Goal: Task Accomplishment & Management: Manage account settings

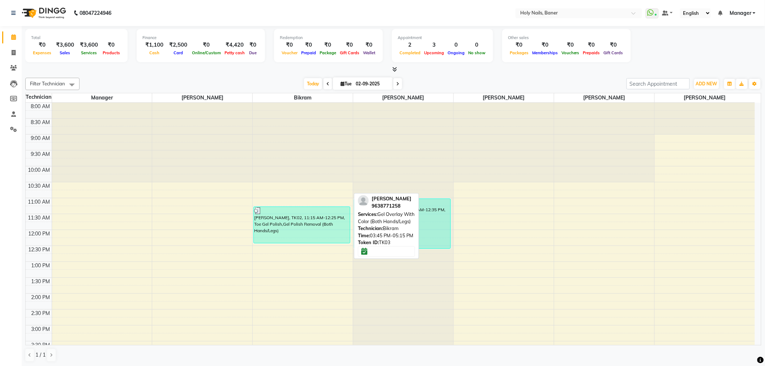
scroll to position [201, 0]
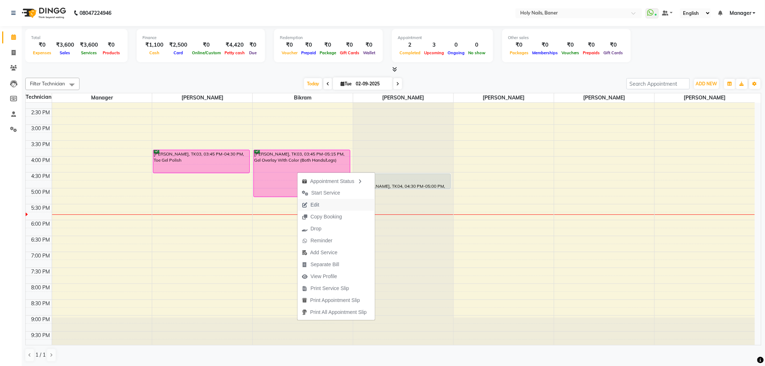
click at [316, 204] on span "Edit" at bounding box center [314, 205] width 9 height 8
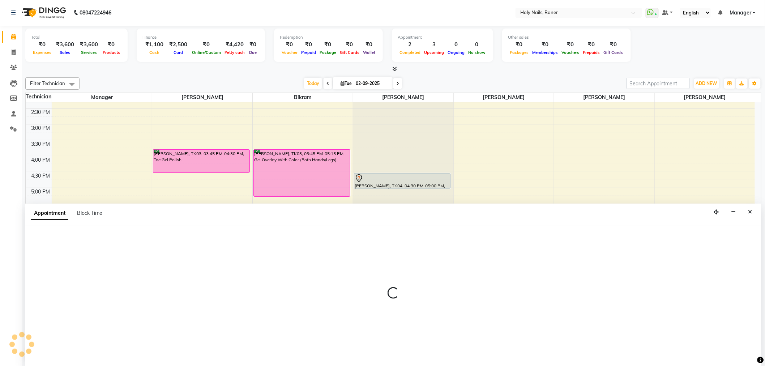
scroll to position [205, 0]
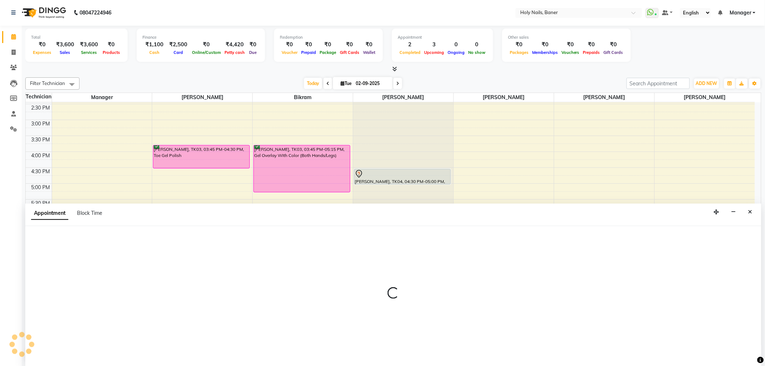
select select "58118"
select select "36616"
select select "945"
select select "2495"
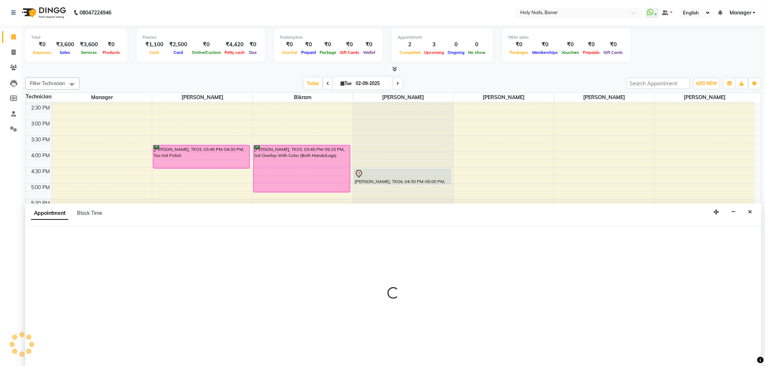
select select "confirm booking"
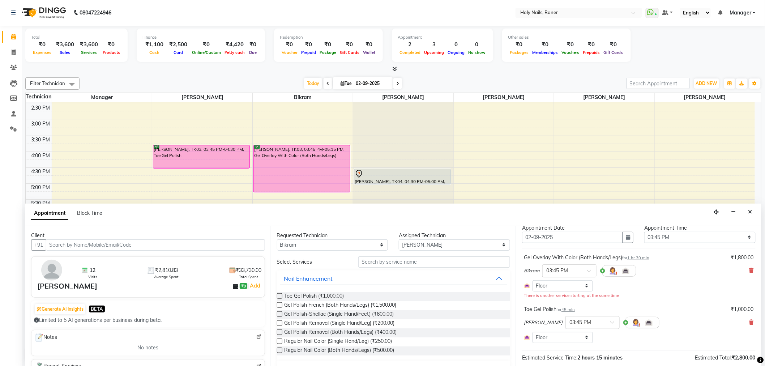
scroll to position [40, 0]
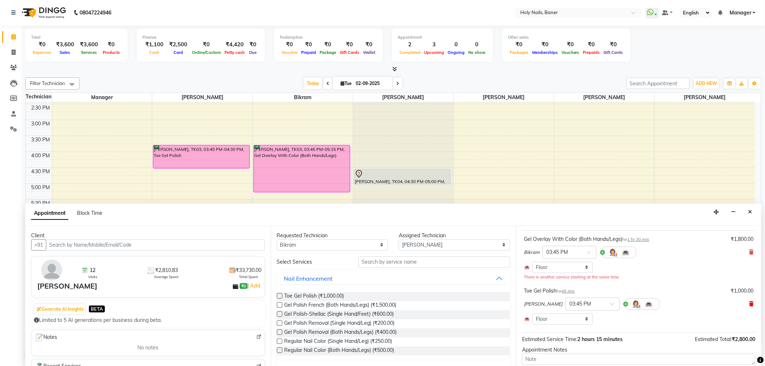
click at [749, 304] on icon at bounding box center [751, 303] width 4 height 5
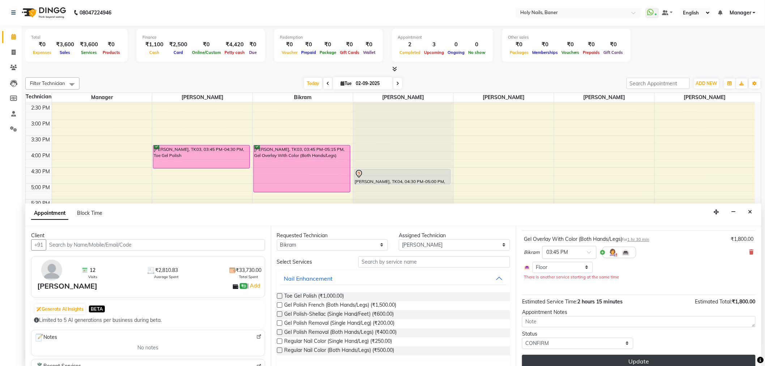
click at [642, 360] on button "Update" at bounding box center [638, 361] width 233 height 13
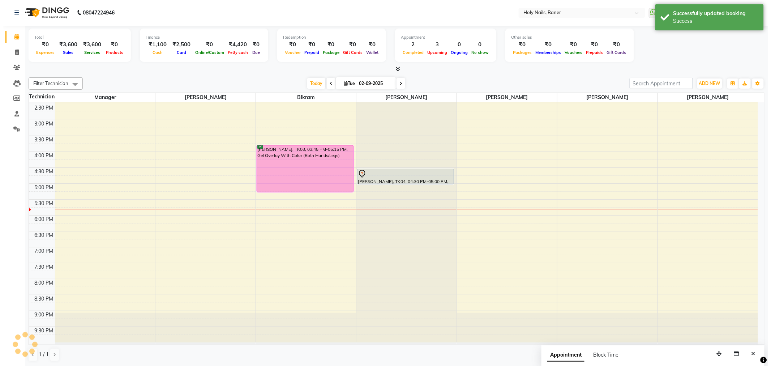
scroll to position [0, 0]
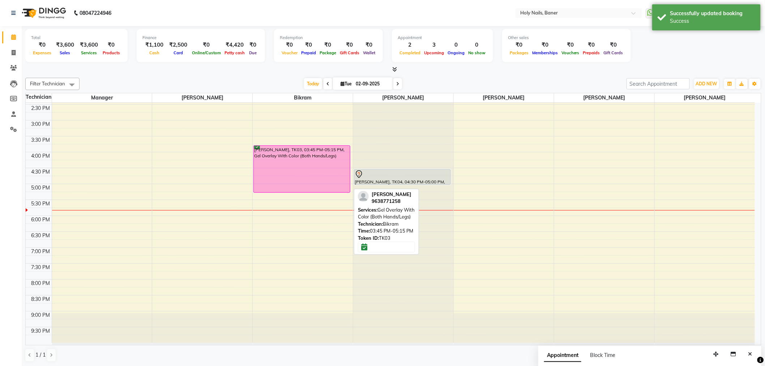
click at [297, 170] on div "Garima Singh, TK03, 03:45 PM-05:15 PM, Gel Overlay With Color (Both Hands/Legs)" at bounding box center [302, 169] width 96 height 47
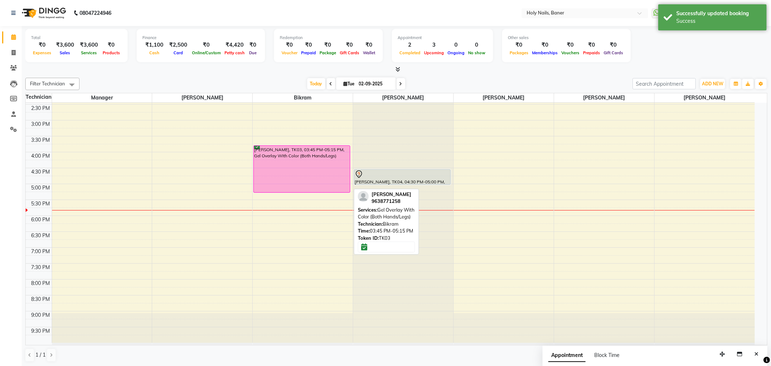
select select "6"
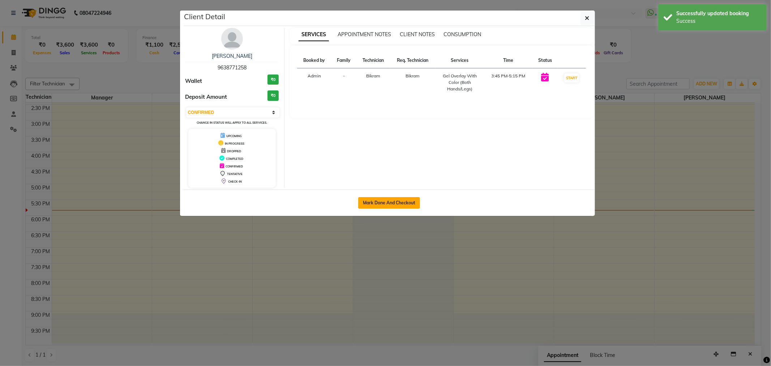
click at [378, 202] on button "Mark Done And Checkout" at bounding box center [389, 203] width 62 height 12
select select "5445"
select select "service"
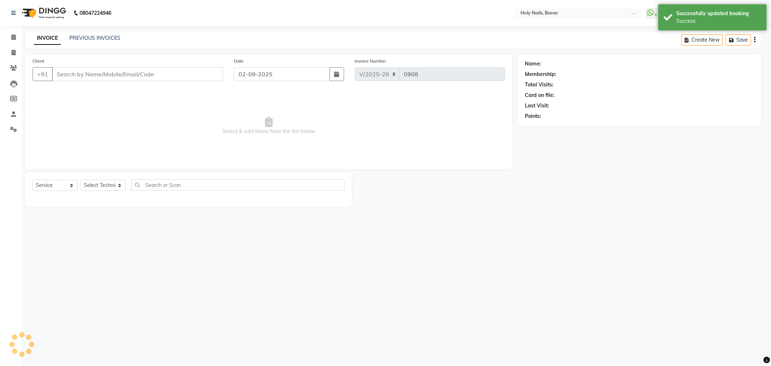
select select "3"
type input "96******58"
select select "58118"
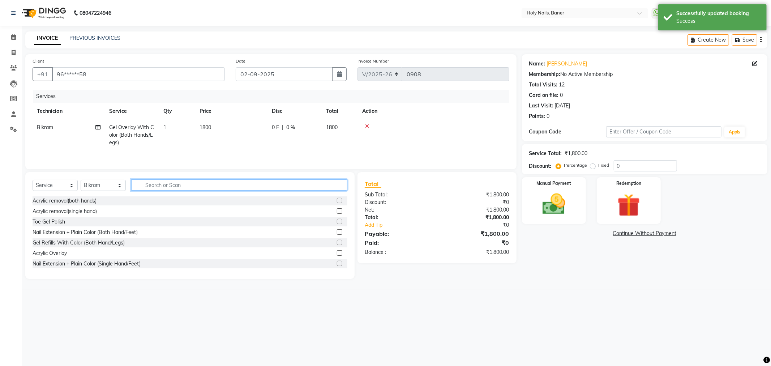
click at [179, 186] on input "text" at bounding box center [239, 184] width 216 height 11
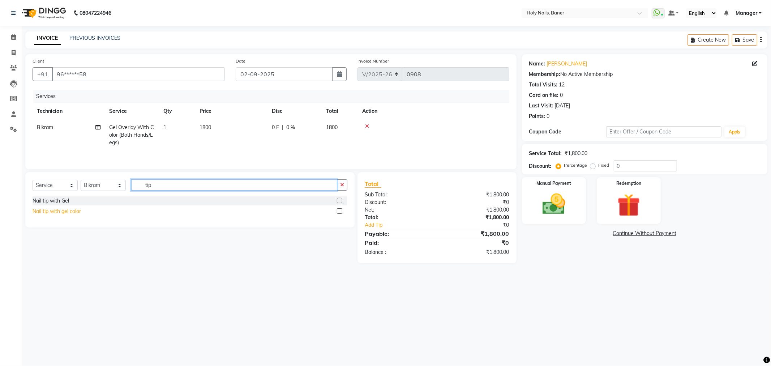
type input "tip"
click at [48, 212] on div "Nail tip with gel color" at bounding box center [57, 211] width 48 height 8
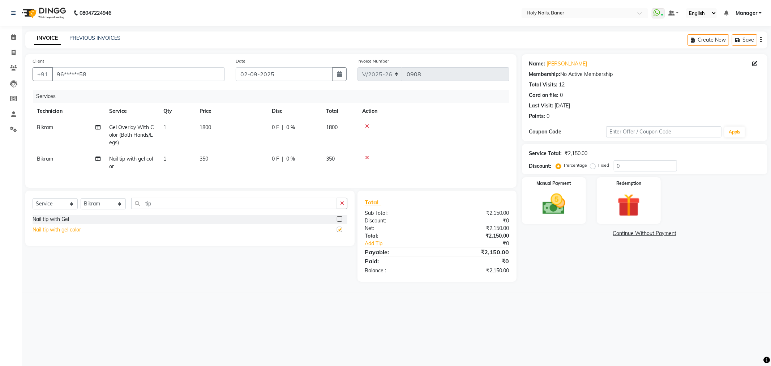
checkbox input "false"
click at [49, 223] on div "Nail tip with Gel" at bounding box center [51, 219] width 37 height 8
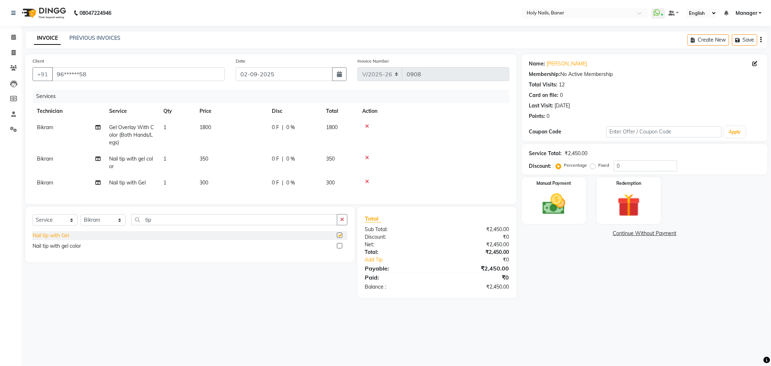
checkbox input "false"
click at [367, 155] on icon at bounding box center [367, 157] width 4 height 5
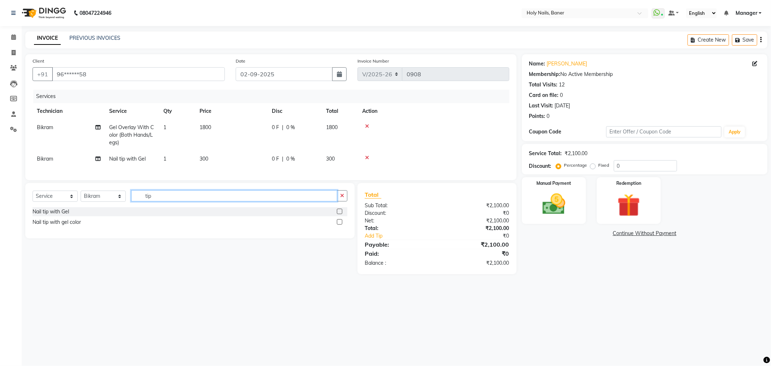
click at [163, 201] on input "tip" at bounding box center [234, 195] width 206 height 11
type input "t"
type input "stone"
click at [40, 215] on div "stones" at bounding box center [41, 212] width 16 height 8
checkbox input "false"
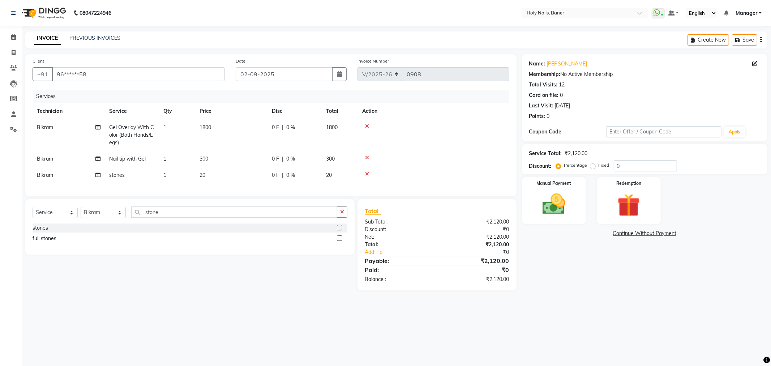
click at [170, 172] on td "1" at bounding box center [177, 175] width 36 height 16
select select "58118"
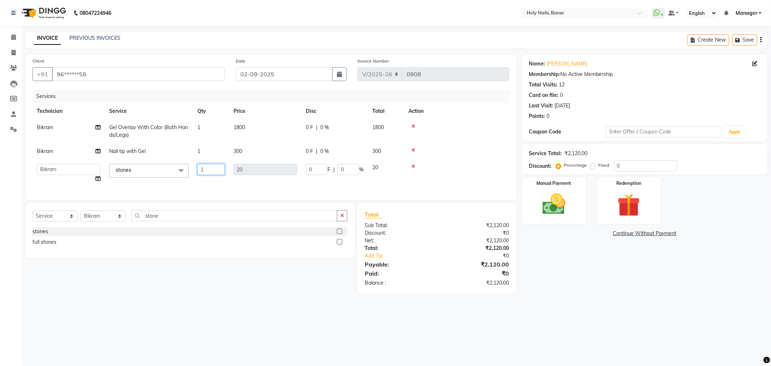
click at [208, 171] on input "1" at bounding box center [210, 169] width 27 height 11
type input "10"
click at [458, 173] on td at bounding box center [456, 172] width 105 height 27
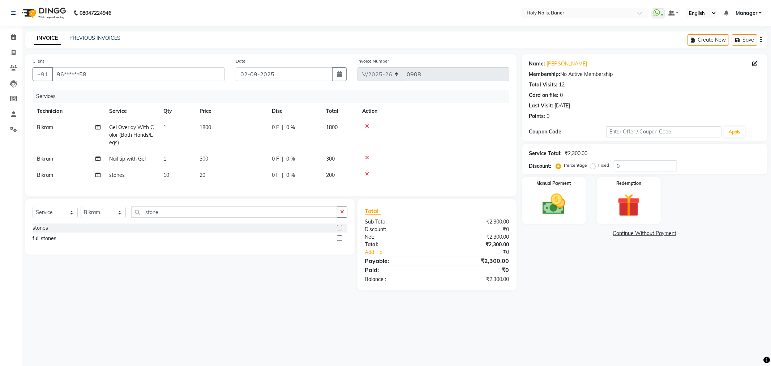
click at [276, 126] on span "0 F" at bounding box center [275, 128] width 7 height 8
select select "58118"
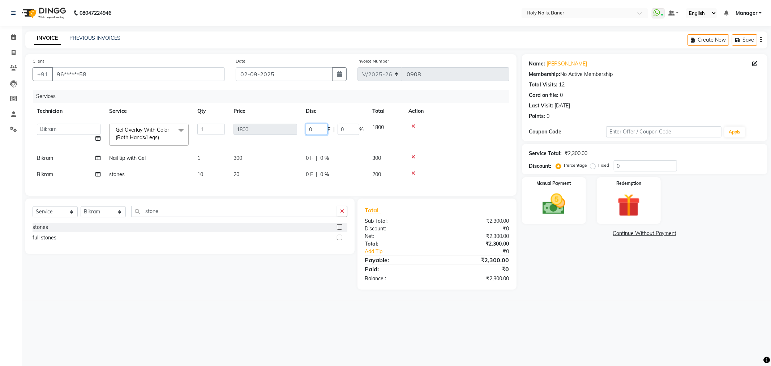
click at [321, 127] on input "0" at bounding box center [317, 129] width 22 height 11
type input "300"
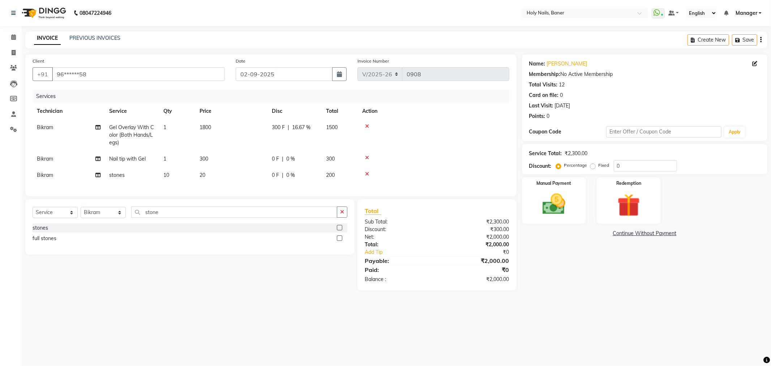
click at [479, 135] on td at bounding box center [433, 134] width 151 height 31
click at [555, 198] on img at bounding box center [554, 203] width 39 height 27
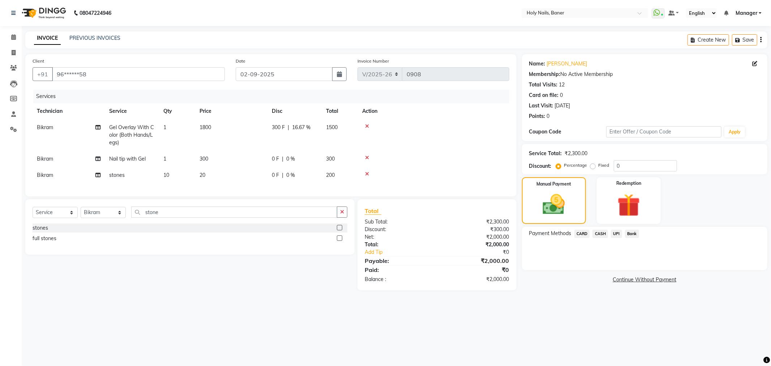
click at [616, 233] on span "UPI" at bounding box center [616, 234] width 11 height 8
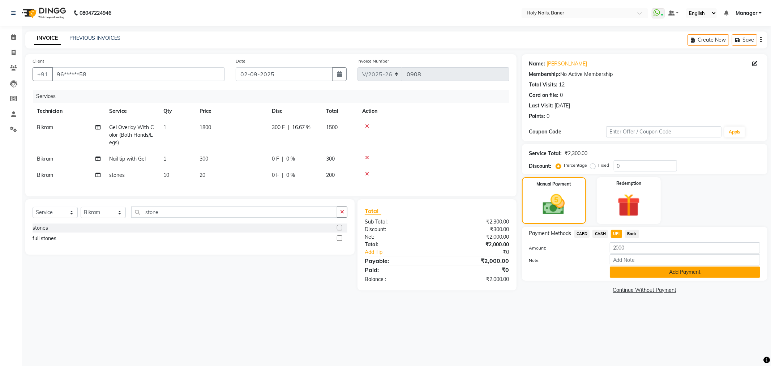
click at [666, 275] on button "Add Payment" at bounding box center [685, 271] width 150 height 11
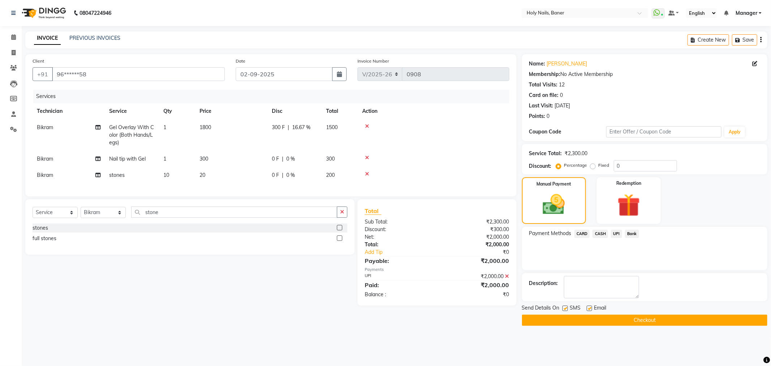
click at [646, 321] on button "Checkout" at bounding box center [644, 319] width 245 height 11
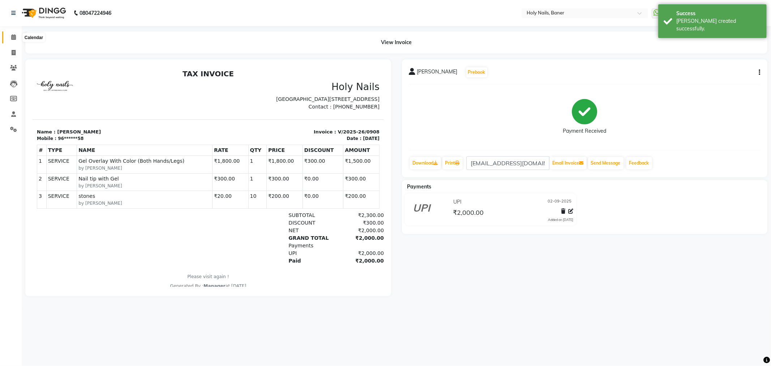
click at [12, 38] on icon at bounding box center [13, 36] width 5 height 5
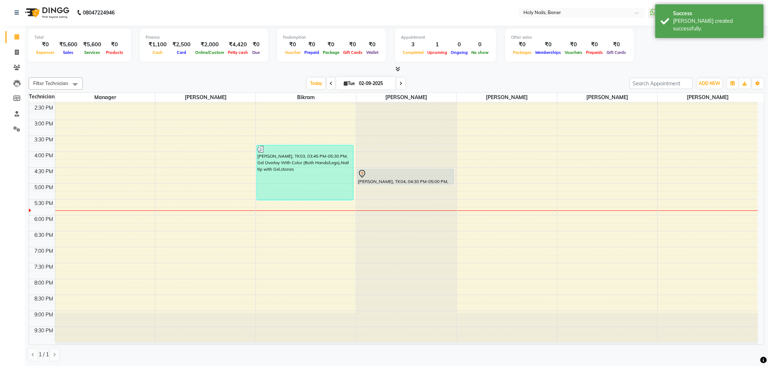
scroll to position [165, 0]
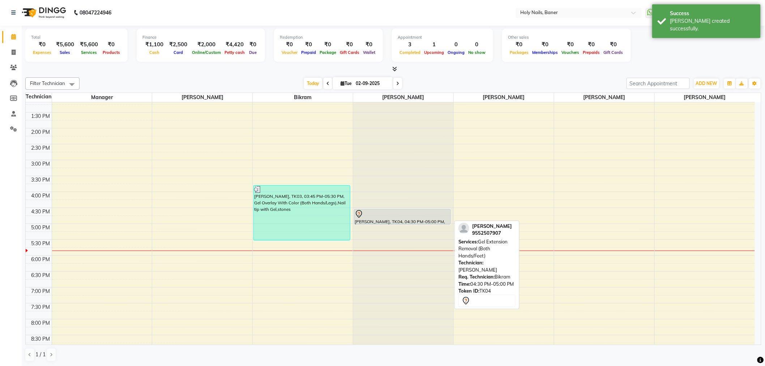
click at [386, 217] on div at bounding box center [402, 214] width 95 height 9
select select "7"
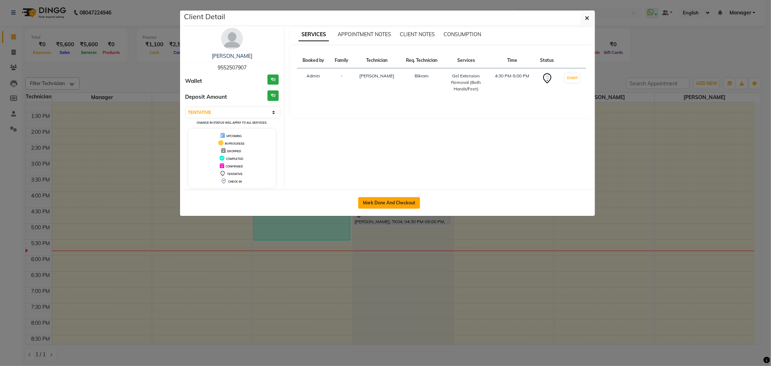
click at [385, 201] on button "Mark Done And Checkout" at bounding box center [389, 203] width 62 height 12
select select "5445"
select select "service"
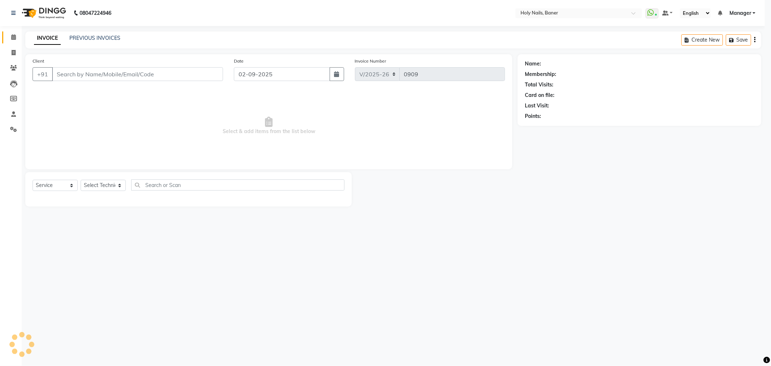
select select "3"
type input "95******07"
select select "36620"
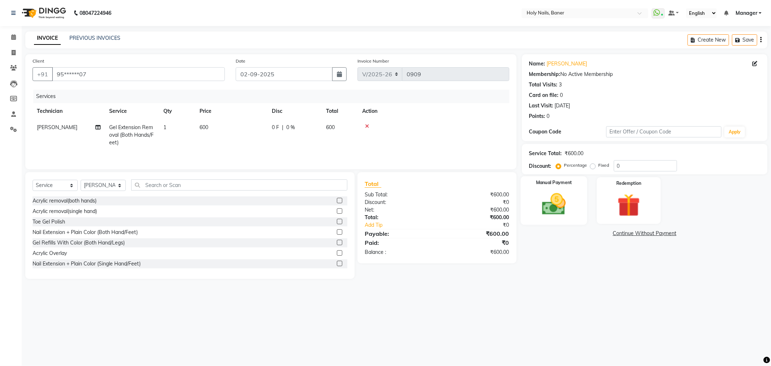
click at [550, 207] on img at bounding box center [554, 203] width 39 height 27
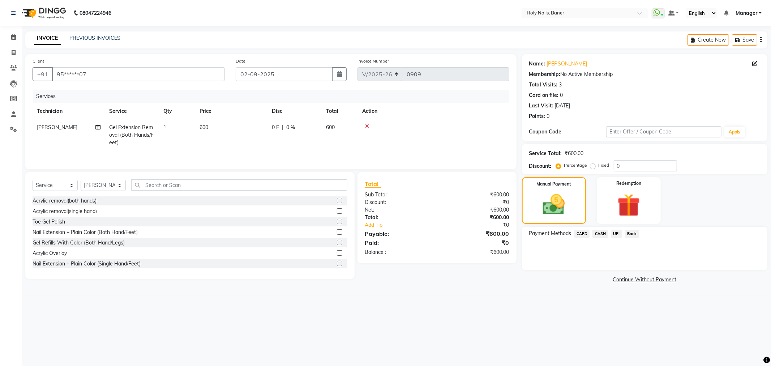
click at [618, 233] on span "UPI" at bounding box center [616, 234] width 11 height 8
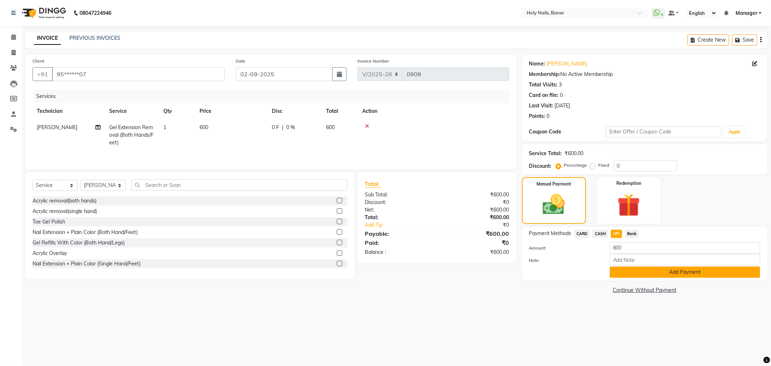
click at [655, 273] on button "Add Payment" at bounding box center [685, 271] width 150 height 11
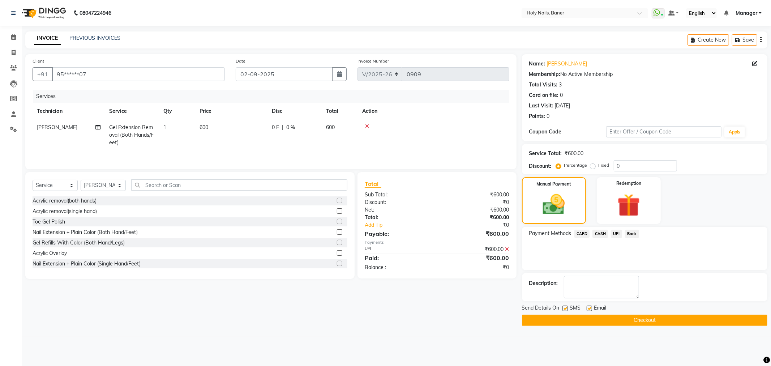
click at [649, 318] on button "Checkout" at bounding box center [644, 319] width 245 height 11
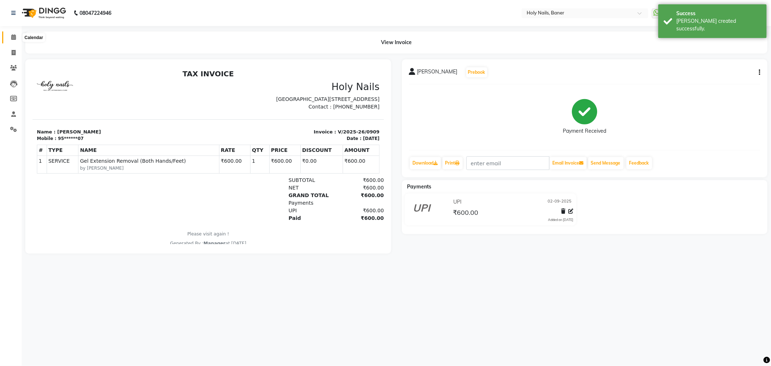
click at [11, 38] on icon at bounding box center [13, 36] width 5 height 5
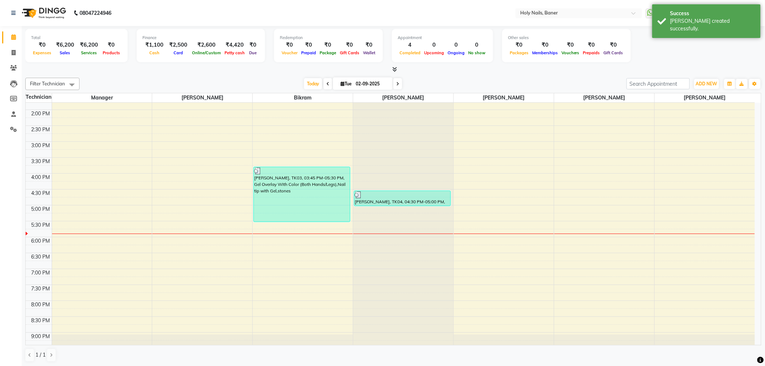
scroll to position [205, 0]
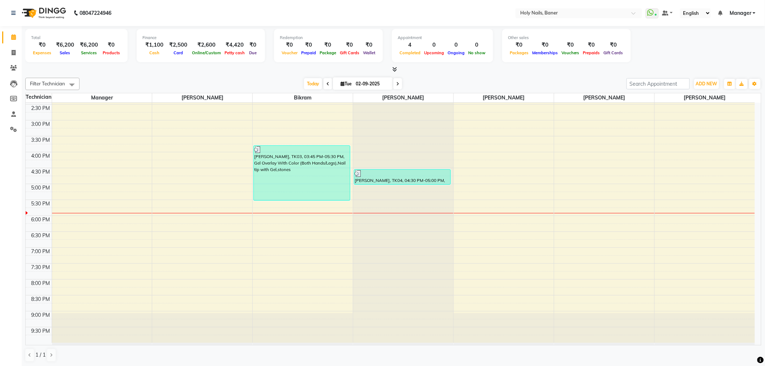
click at [398, 82] on span at bounding box center [397, 83] width 9 height 11
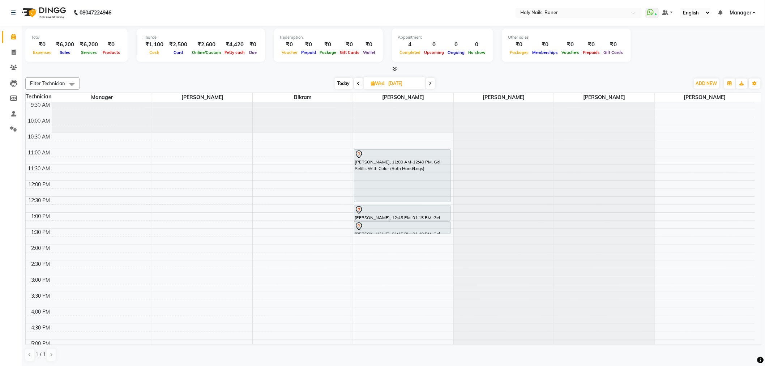
scroll to position [44, 0]
click at [431, 81] on icon at bounding box center [430, 83] width 3 height 4
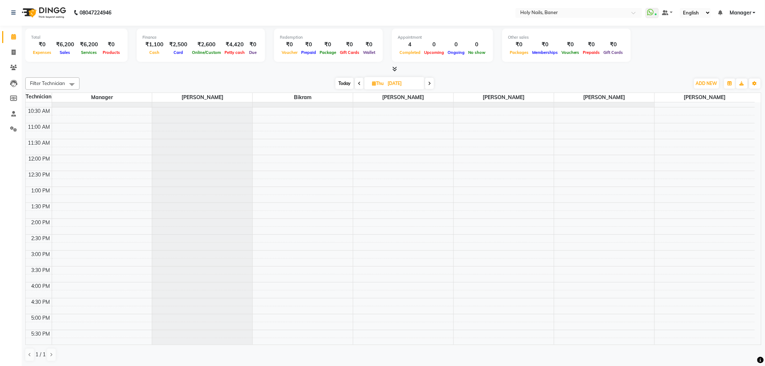
scroll to position [201, 0]
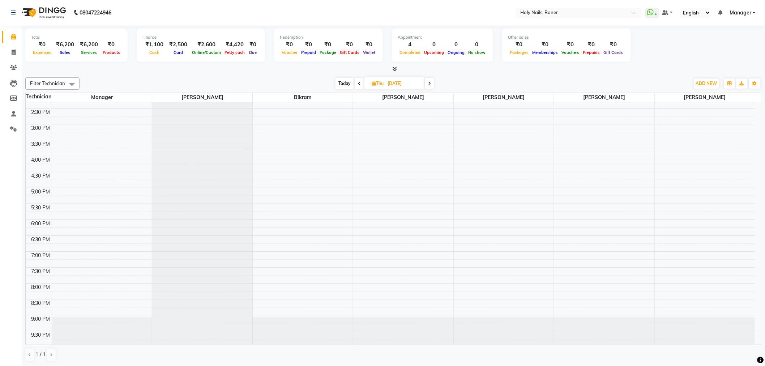
click at [429, 82] on icon at bounding box center [429, 83] width 3 height 4
type input "05-09-2025"
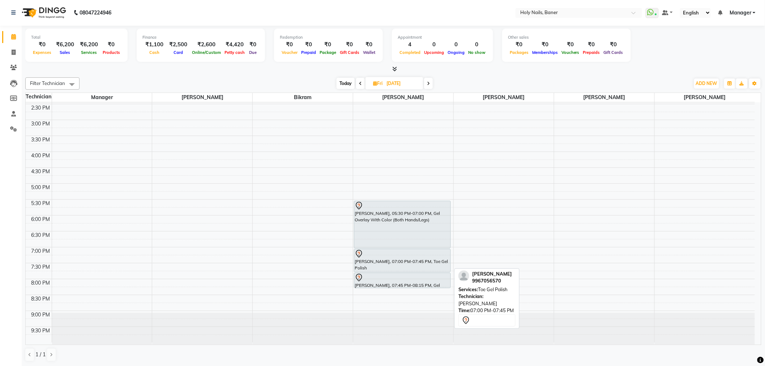
click at [391, 259] on div "Priya Berde, 07:00 PM-07:45 PM, Toe Gel Polish" at bounding box center [402, 260] width 96 height 23
select select "7"
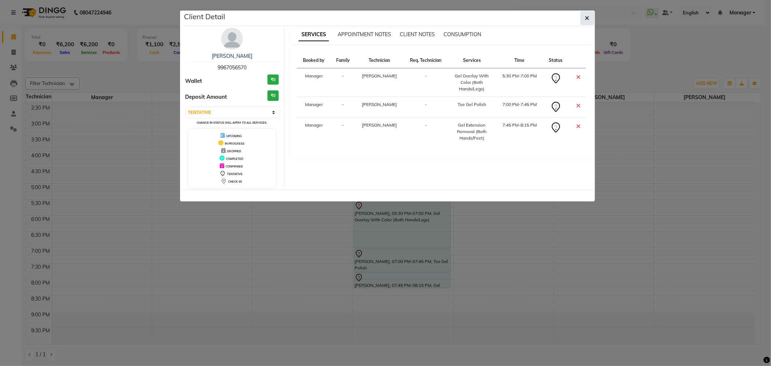
click at [586, 16] on icon "button" at bounding box center [587, 18] width 4 height 6
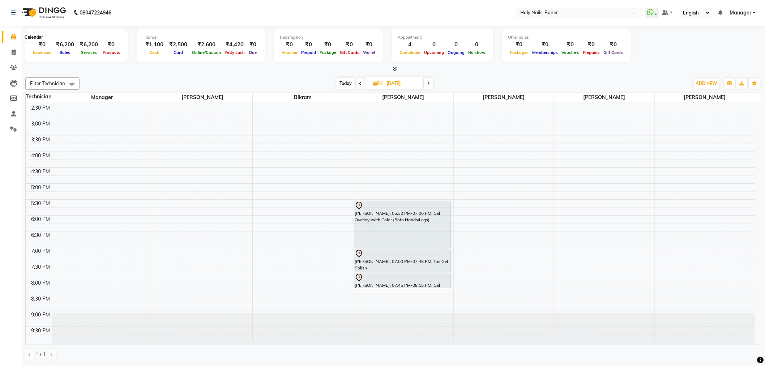
click at [12, 37] on icon at bounding box center [13, 36] width 5 height 5
click at [346, 81] on span "Today" at bounding box center [345, 83] width 18 height 11
type input "02-09-2025"
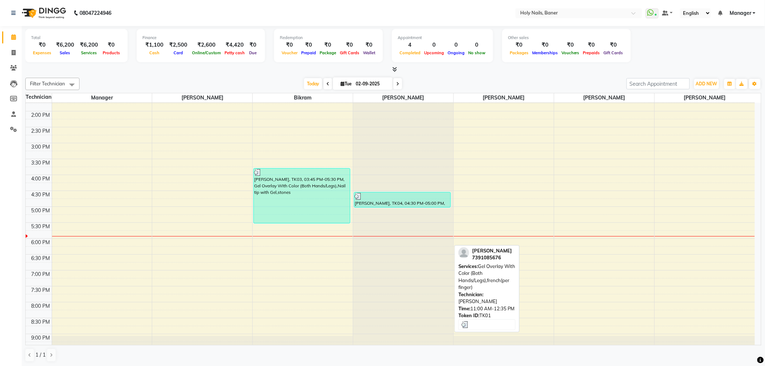
scroll to position [205, 0]
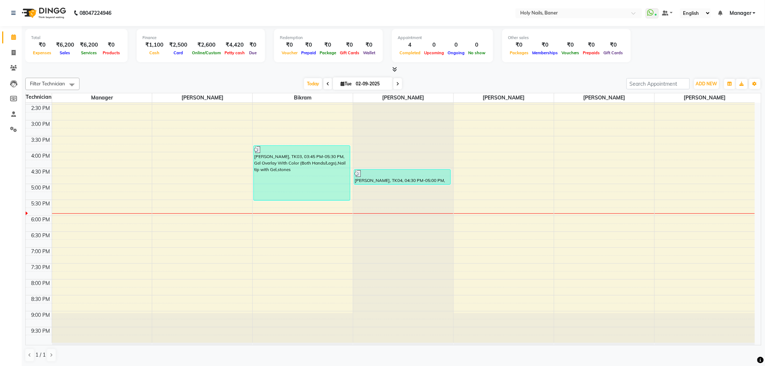
click at [395, 68] on icon at bounding box center [395, 69] width 5 height 5
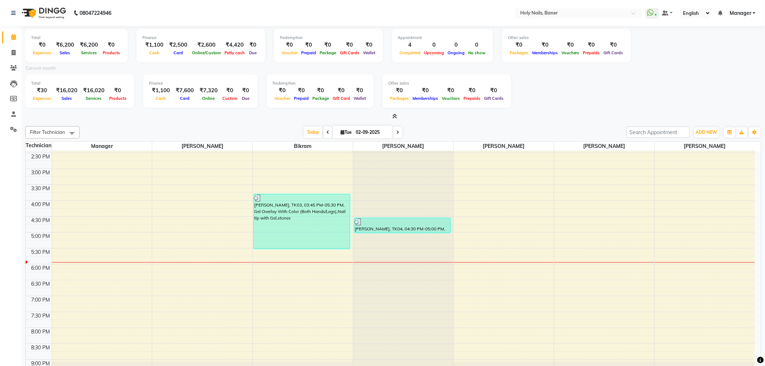
click at [395, 115] on icon at bounding box center [395, 115] width 5 height 5
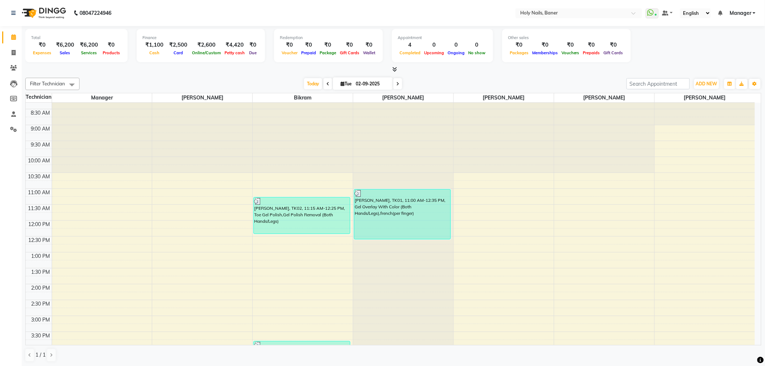
scroll to position [4, 0]
